Goal: Task Accomplishment & Management: Manage account settings

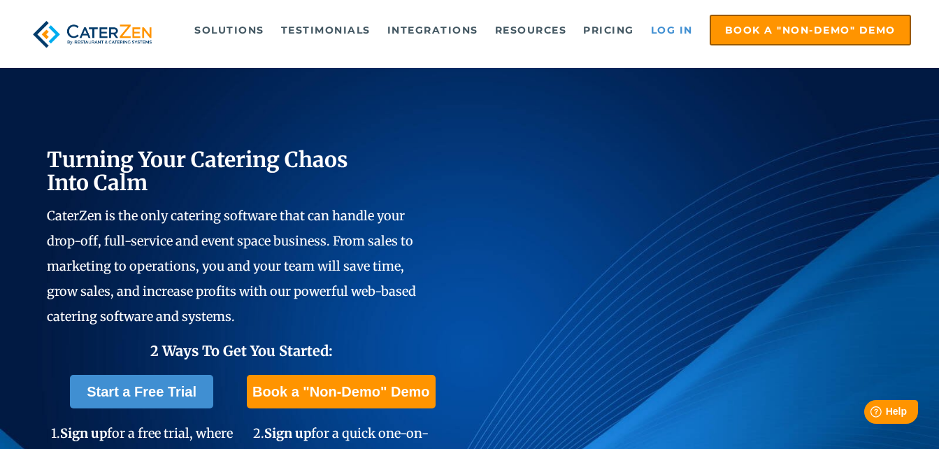
click at [667, 33] on link "Log in" at bounding box center [672, 30] width 56 height 28
click at [669, 31] on link "Log in" at bounding box center [672, 30] width 56 height 28
click at [676, 22] on link "Log in" at bounding box center [672, 30] width 56 height 28
